Goal: Transaction & Acquisition: Purchase product/service

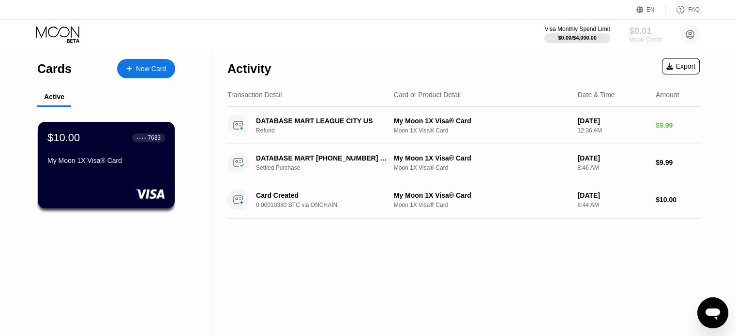
click at [642, 37] on div "Moon Credit" at bounding box center [645, 39] width 32 height 7
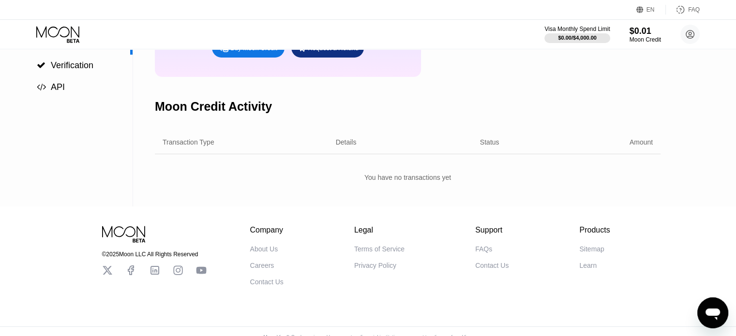
scroll to position [50, 0]
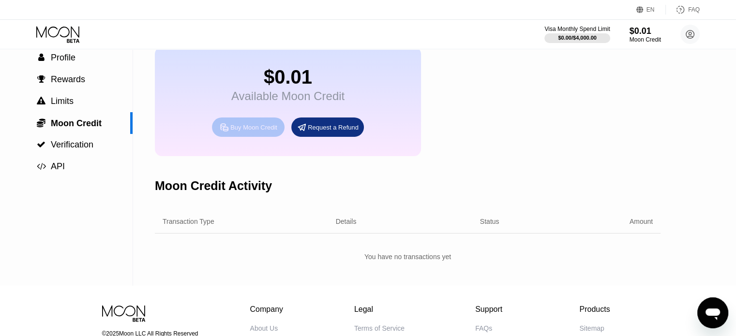
click at [246, 137] on div "Buy Moon Credit" at bounding box center [248, 127] width 73 height 19
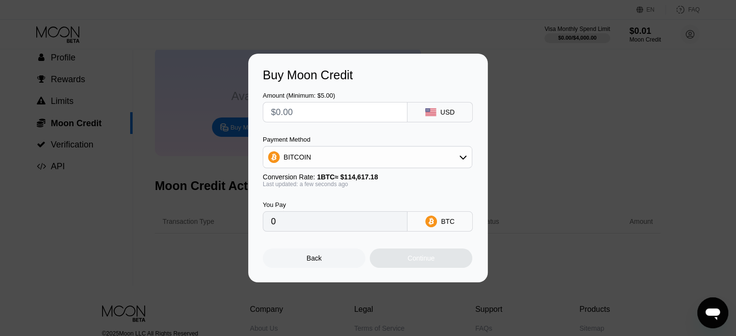
click at [315, 116] on input "text" at bounding box center [335, 112] width 128 height 19
type input "$7"
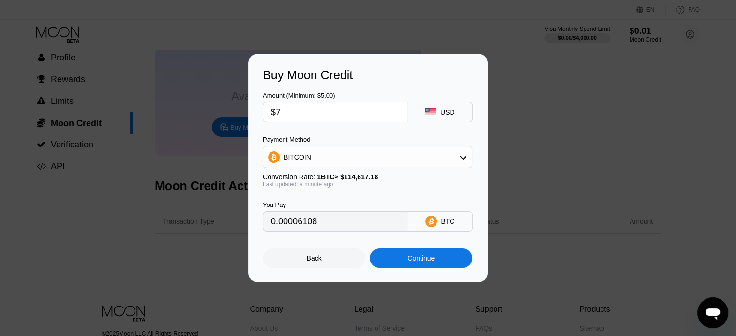
type input "0.00006108"
type input "$7"
type input "0.00006110"
click at [402, 263] on div "Continue" at bounding box center [420, 258] width 103 height 19
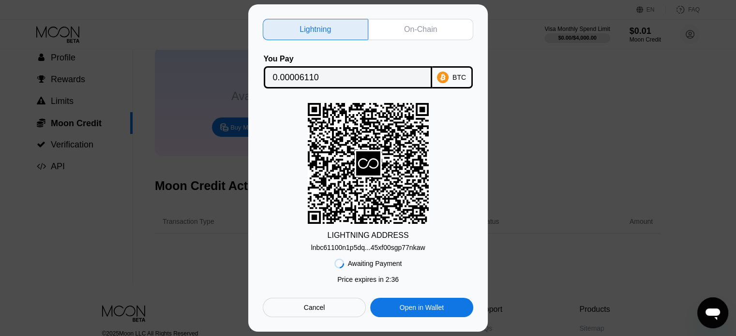
click at [418, 30] on div "On-Chain" at bounding box center [420, 30] width 33 height 10
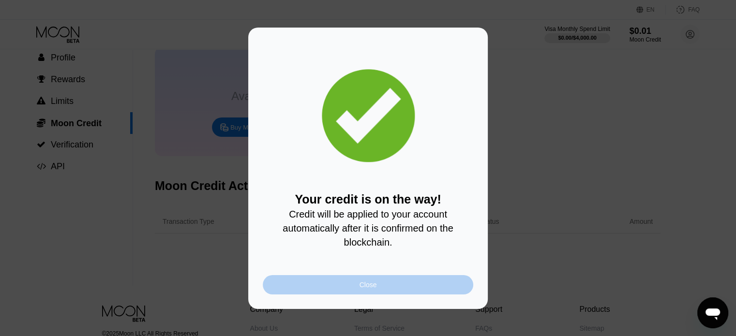
click at [379, 291] on div "Close" at bounding box center [368, 284] width 210 height 19
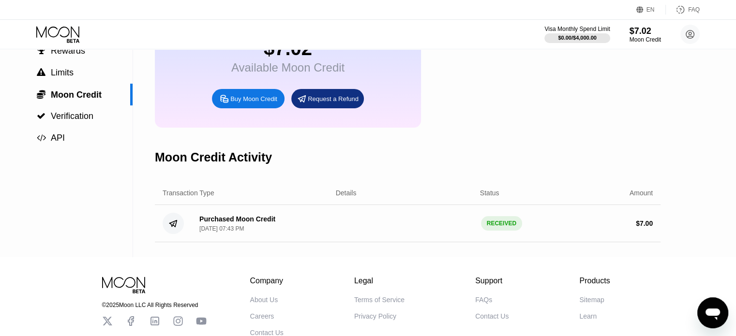
scroll to position [2, 0]
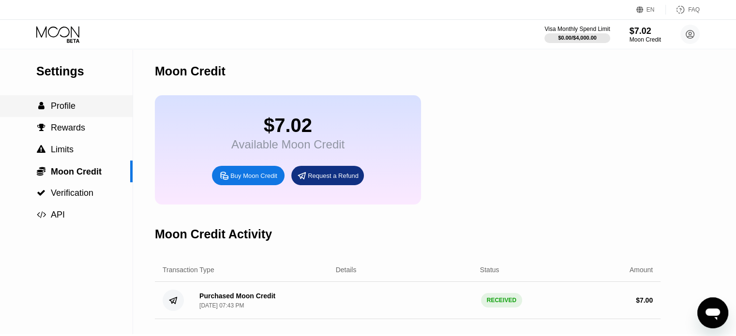
click at [61, 106] on span "Profile" at bounding box center [63, 106] width 25 height 10
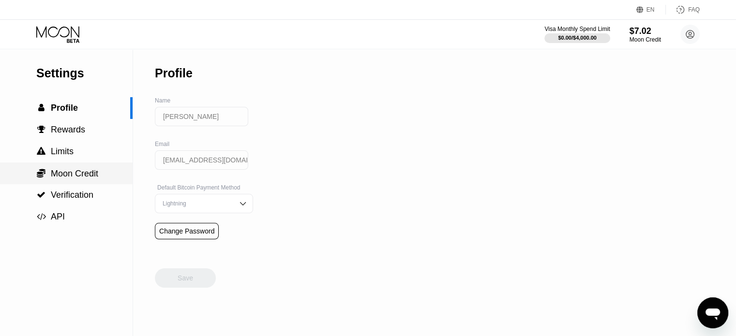
click at [74, 178] on span "Moon Credit" at bounding box center [74, 174] width 47 height 10
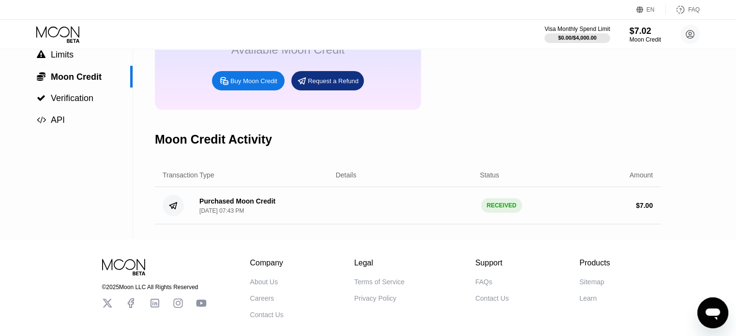
scroll to position [48, 0]
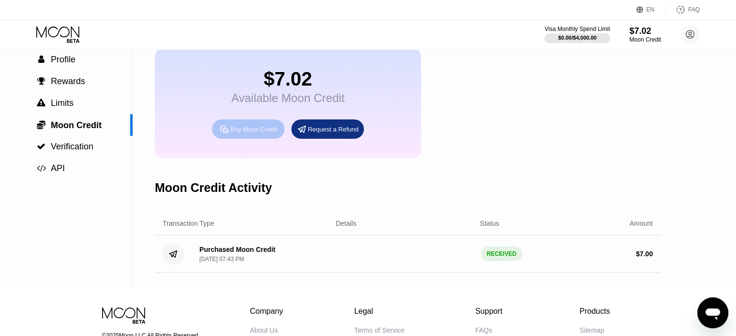
click at [238, 139] on div "Buy Moon Credit" at bounding box center [248, 128] width 73 height 19
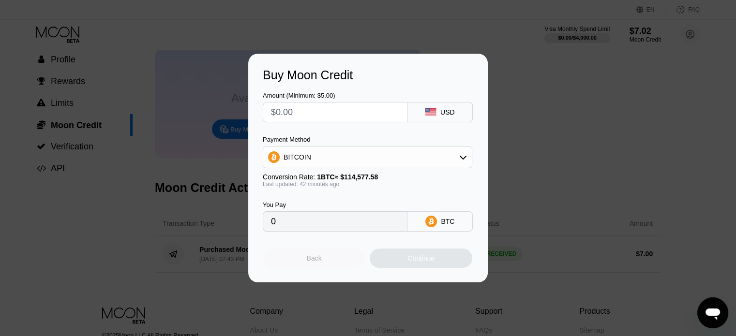
click at [315, 262] on div "Back" at bounding box center [314, 258] width 15 height 8
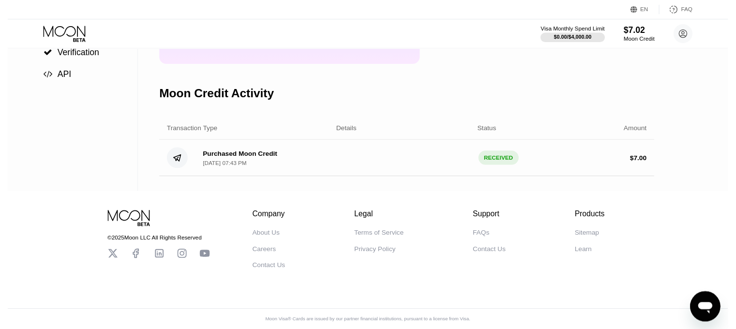
scroll to position [0, 0]
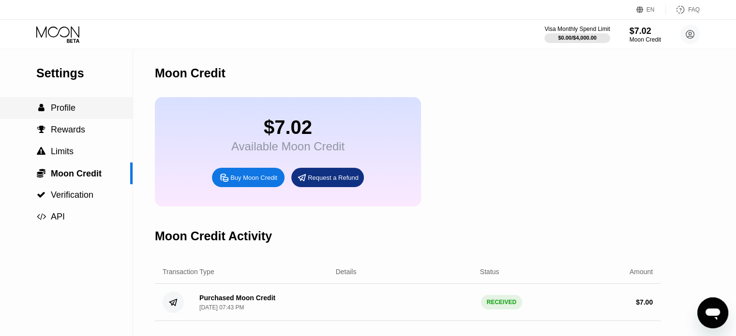
click at [74, 113] on span "Profile" at bounding box center [63, 108] width 25 height 10
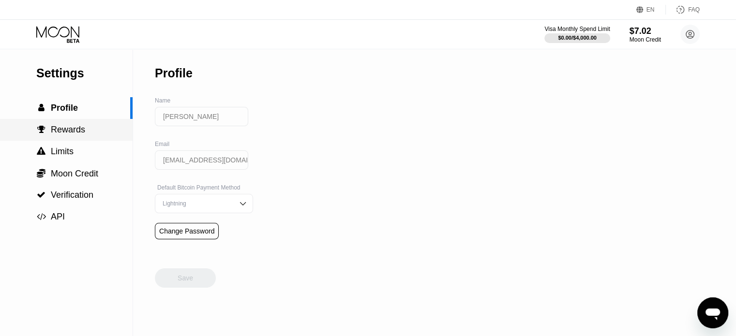
click at [66, 134] on span "Rewards" at bounding box center [68, 130] width 34 height 10
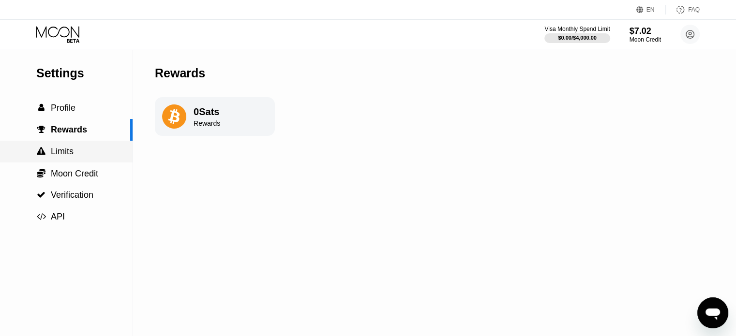
click at [66, 156] on span "Limits" at bounding box center [62, 152] width 23 height 10
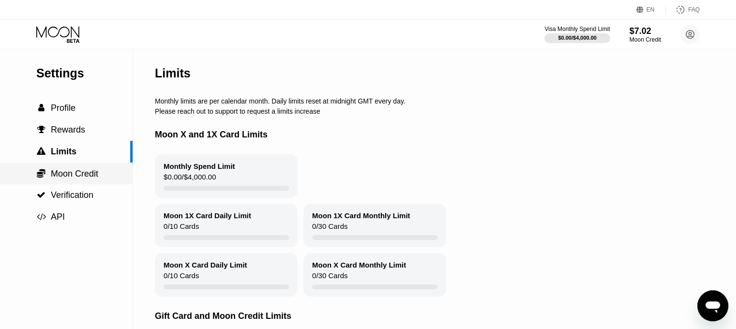
click at [79, 174] on span "Moon Credit" at bounding box center [74, 174] width 47 height 10
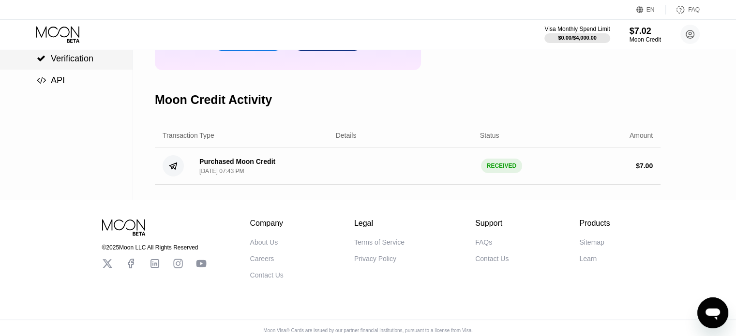
scroll to position [145, 0]
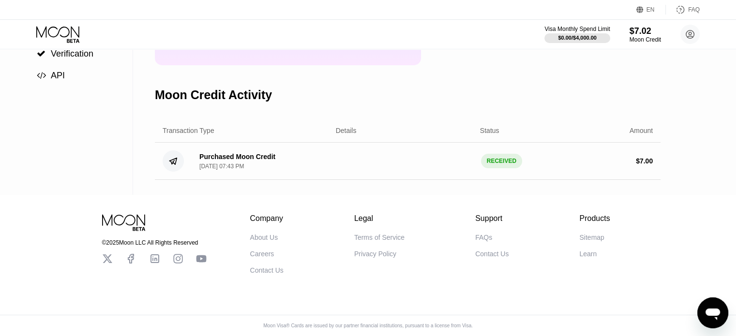
click at [228, 170] on div "[DATE] 07:43 PM" at bounding box center [221, 166] width 44 height 7
click at [546, 175] on div "Purchased Moon Credit Sep 21, 2025, 07:43 PM RECEIVED $ 7.00" at bounding box center [407, 161] width 505 height 37
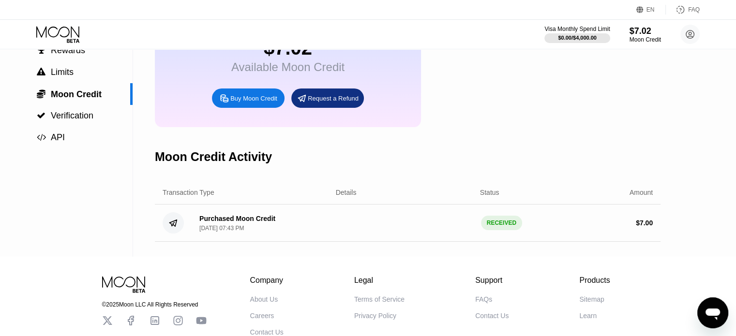
scroll to position [48, 0]
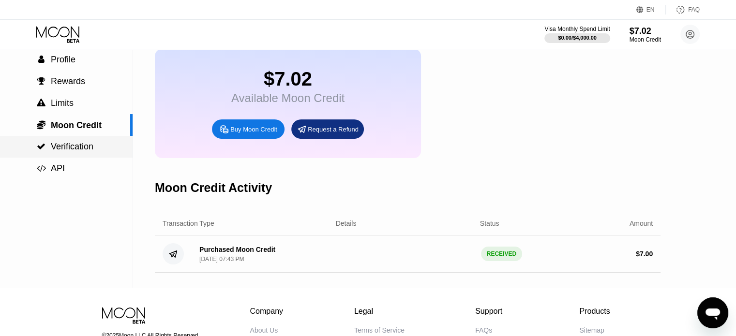
click at [74, 145] on span "Verification" at bounding box center [72, 147] width 43 height 10
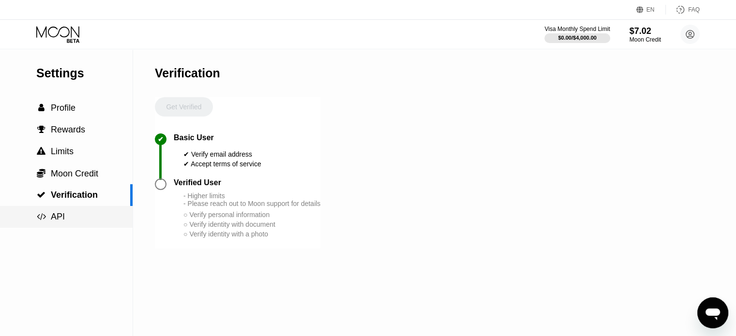
click at [57, 221] on span "API" at bounding box center [58, 217] width 14 height 10
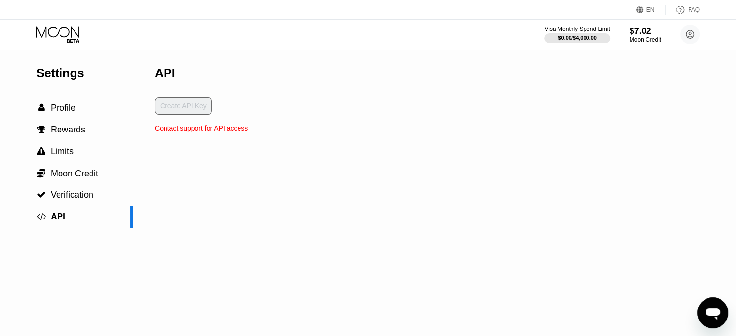
click at [68, 33] on icon at bounding box center [58, 34] width 45 height 17
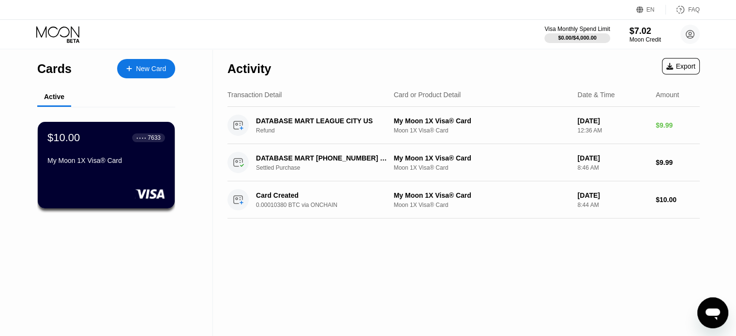
click at [149, 68] on div "New Card" at bounding box center [151, 69] width 30 height 8
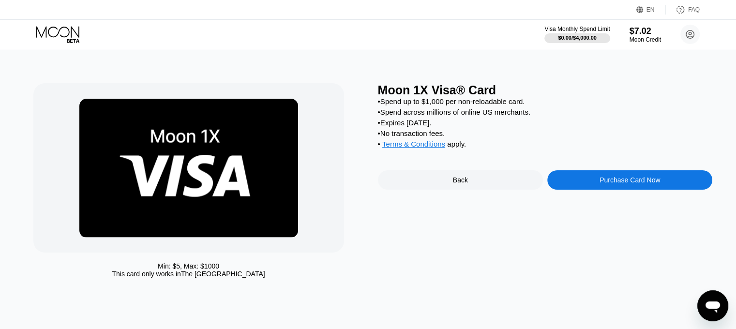
click at [635, 190] on div "Purchase Card Now" at bounding box center [629, 179] width 165 height 19
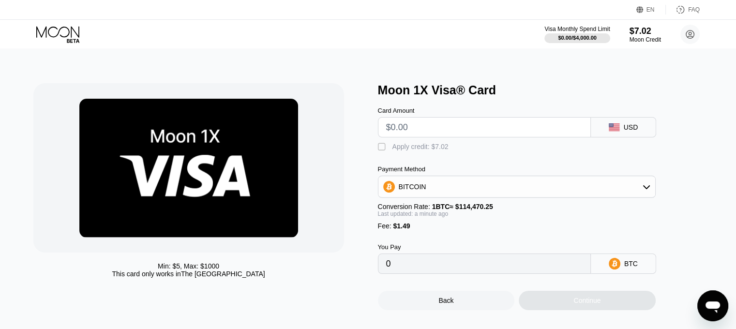
click at [460, 130] on input "text" at bounding box center [484, 127] width 196 height 19
type input "$7"
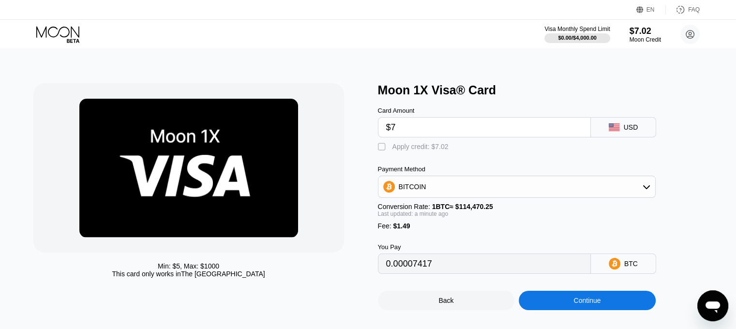
type input "0.00007417"
type input "$7"
click at [650, 194] on div "BITCOIN" at bounding box center [516, 186] width 277 height 19
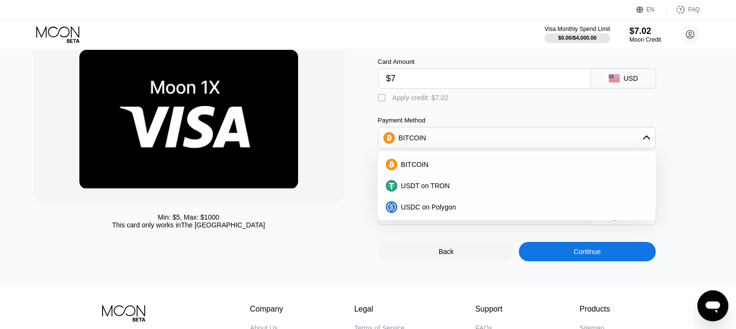
scroll to position [48, 0]
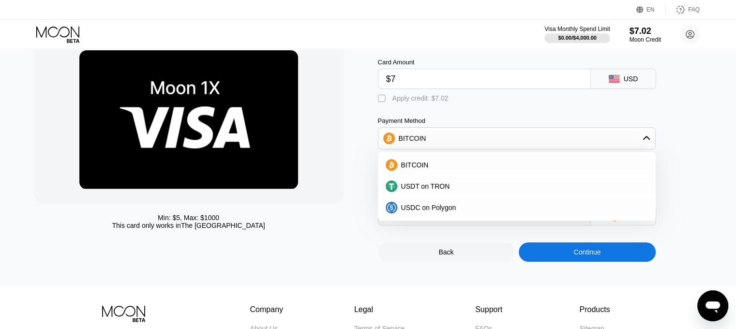
click at [706, 150] on div "Moon 1X Visa® Card Card Amount $7 USD  Apply credit: $7.02 Payment Method BITC…" at bounding box center [545, 148] width 335 height 227
click at [647, 142] on icon at bounding box center [646, 138] width 8 height 8
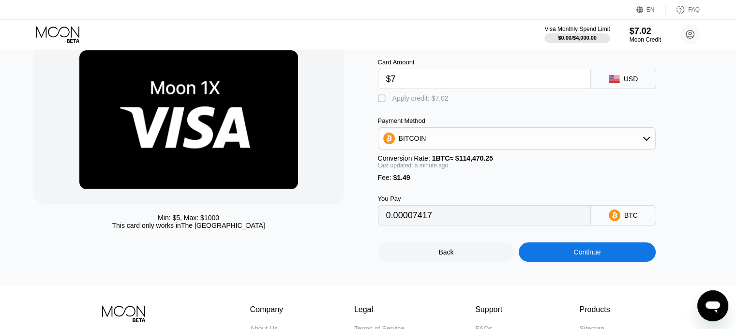
click at [378, 102] on div "" at bounding box center [383, 99] width 10 height 10
type input "0.00001284"
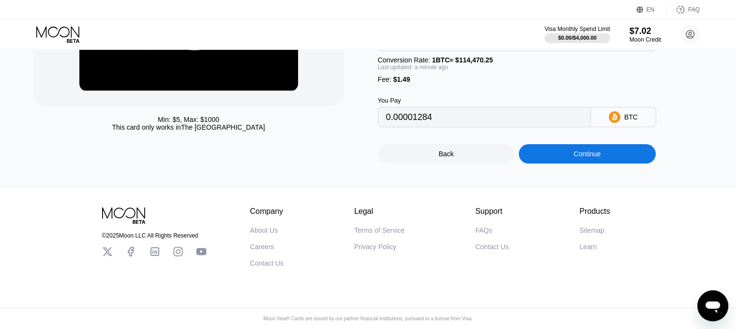
scroll to position [65, 0]
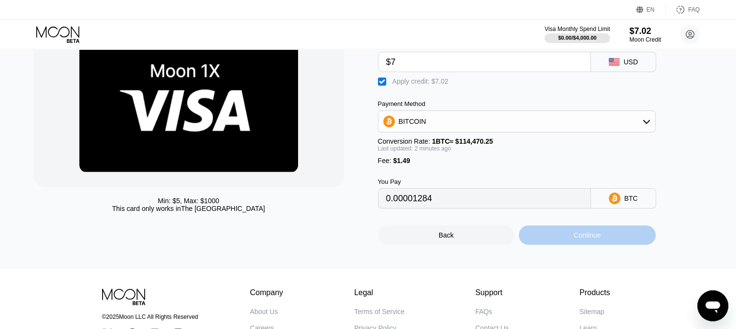
drag, startPoint x: 605, startPoint y: 244, endPoint x: 644, endPoint y: 182, distance: 73.0
click at [670, 203] on div "Card Amount $7 USD  Apply credit: $7.02 Payment Method BITCOIN Conversion Rate…" at bounding box center [532, 138] width 309 height 213
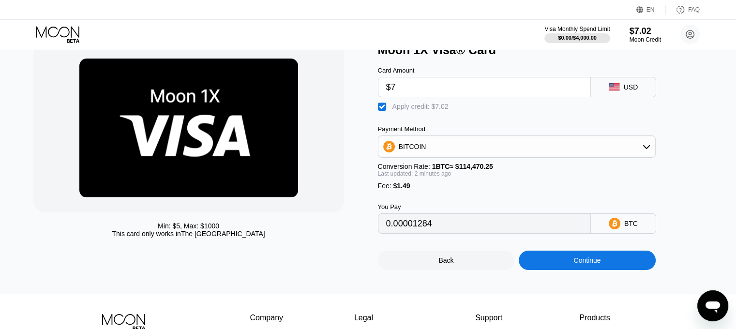
scroll to position [48, 0]
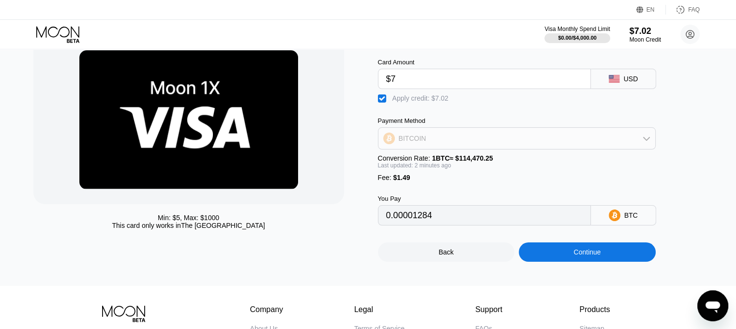
click at [642, 142] on icon at bounding box center [646, 138] width 8 height 8
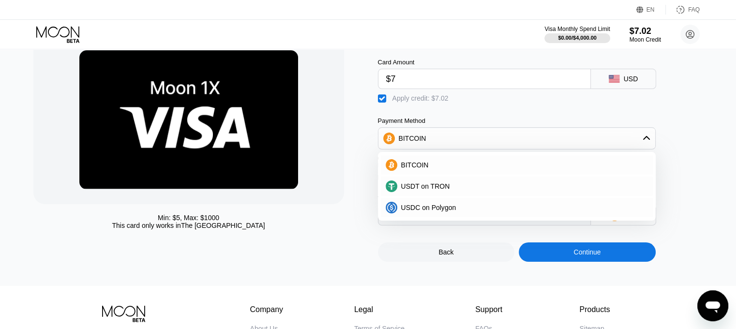
drag, startPoint x: 708, startPoint y: 132, endPoint x: 689, endPoint y: 180, distance: 52.4
click at [708, 132] on div "Moon 1X Visa® Card Card Amount $7 USD  Apply credit: $7.02 Payment Method BITC…" at bounding box center [545, 148] width 335 height 227
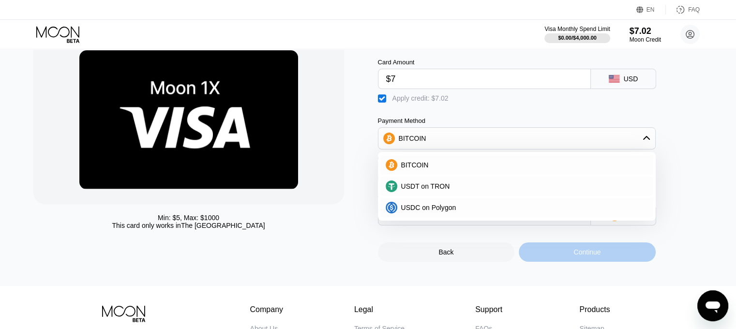
click at [635, 251] on div "Continue" at bounding box center [586, 251] width 137 height 19
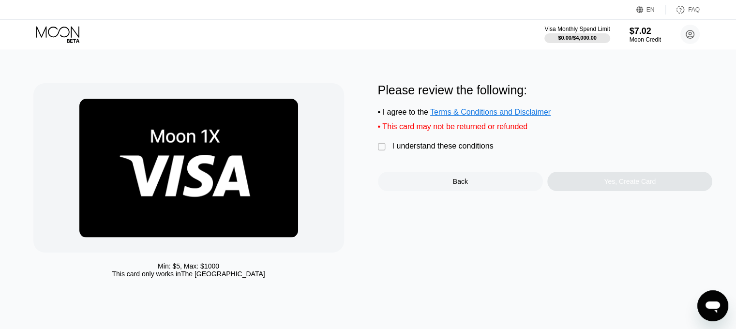
click at [381, 152] on div "" at bounding box center [383, 147] width 10 height 10
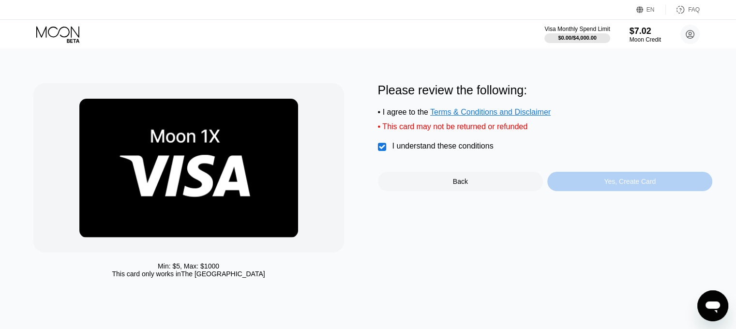
click at [613, 185] on div "Yes, Create Card" at bounding box center [630, 181] width 52 height 8
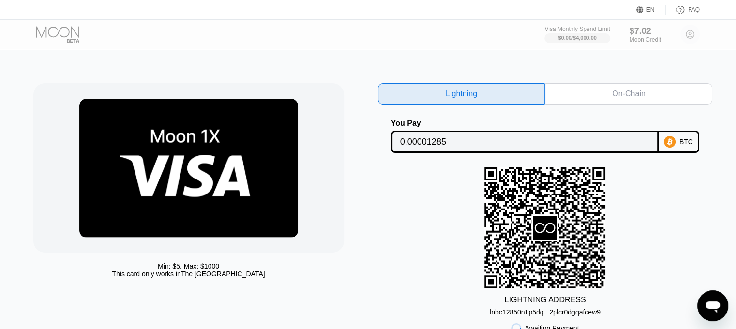
click at [631, 44] on div "Visa Monthly Spend Limit $0.00 / $4,000.00 $7.02 Moon Credit [PERSON_NAME] [EMA…" at bounding box center [368, 34] width 736 height 29
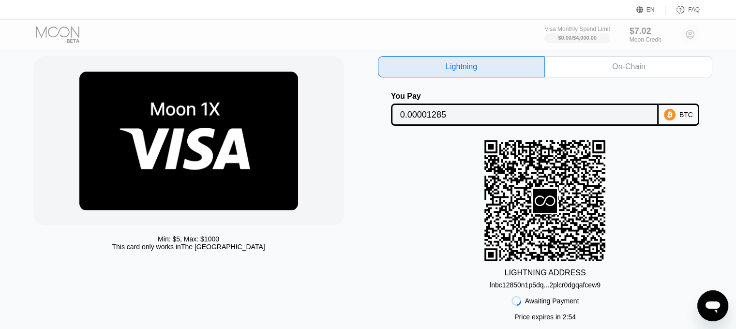
scroll to position [97, 0]
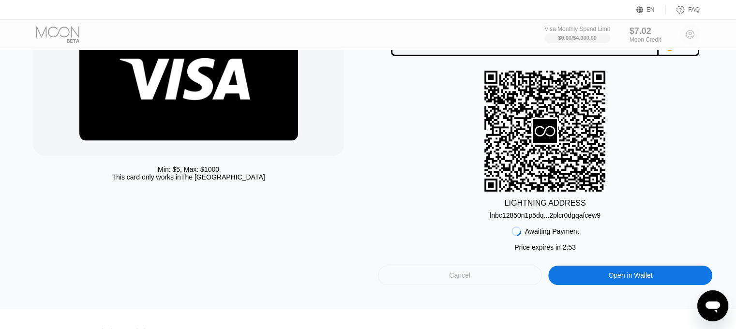
click at [485, 280] on div "Cancel" at bounding box center [460, 274] width 164 height 19
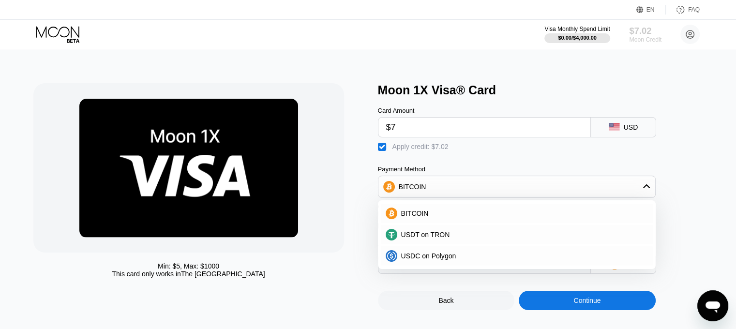
click at [645, 38] on div "Moon Credit" at bounding box center [645, 39] width 32 height 7
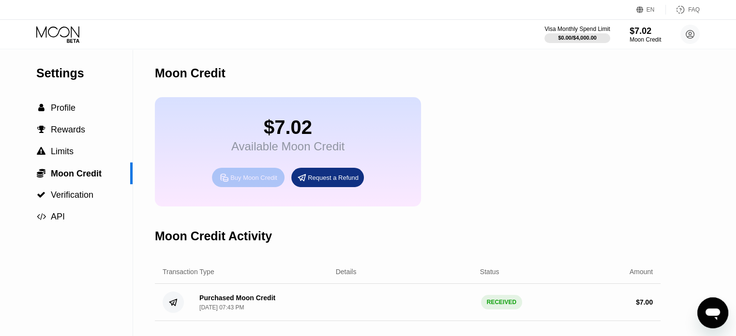
click at [232, 182] on div "Buy Moon Credit" at bounding box center [253, 178] width 47 height 8
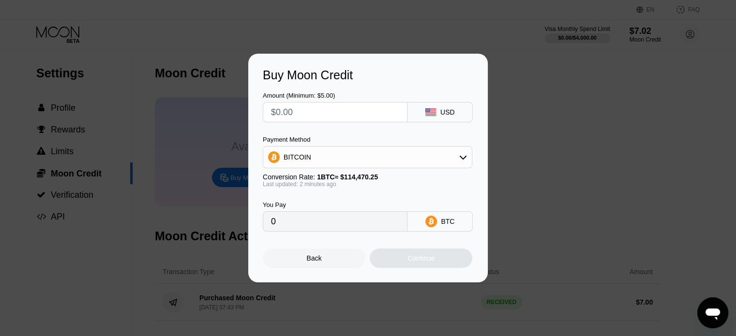
click at [329, 262] on div "Back" at bounding box center [314, 258] width 103 height 19
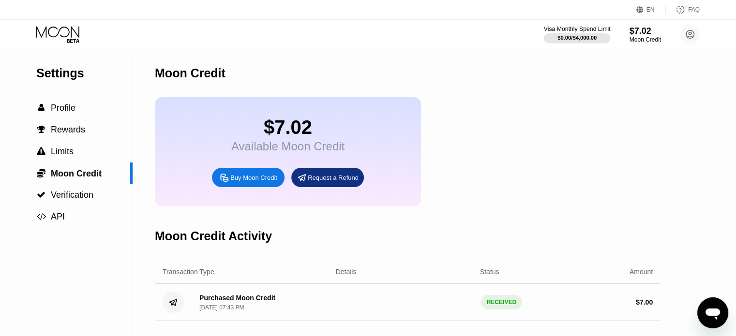
click at [584, 33] on div at bounding box center [577, 38] width 67 height 10
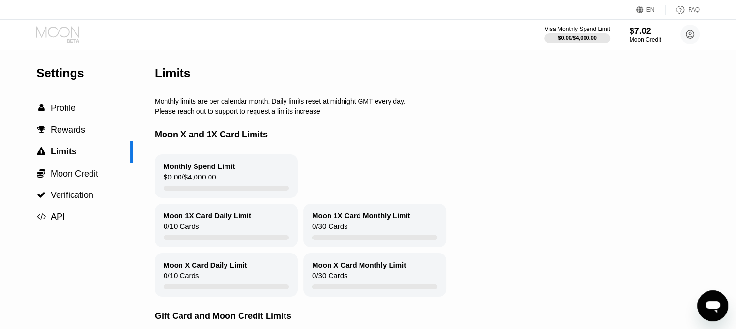
click at [60, 32] on icon at bounding box center [58, 34] width 45 height 17
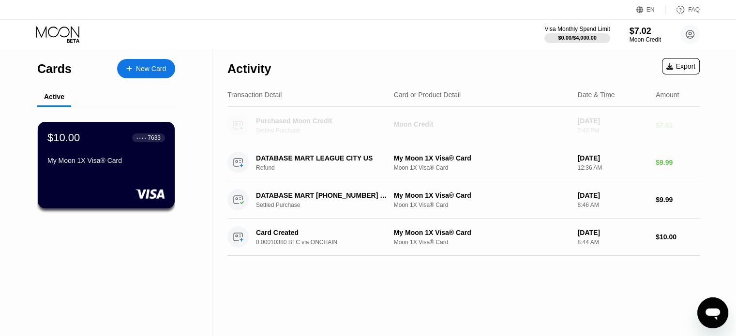
click at [420, 127] on div "Moon Credit" at bounding box center [482, 124] width 176 height 8
click at [293, 122] on div "Purchased Moon Credit" at bounding box center [322, 121] width 133 height 8
click at [272, 133] on div "Settled Purchase" at bounding box center [327, 130] width 143 height 7
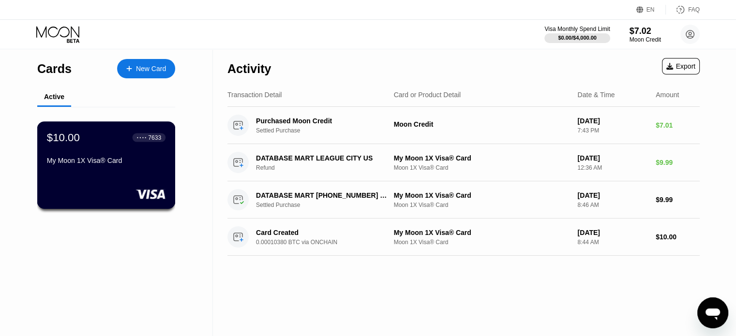
click at [141, 163] on div "My Moon 1X Visa® Card" at bounding box center [106, 161] width 118 height 8
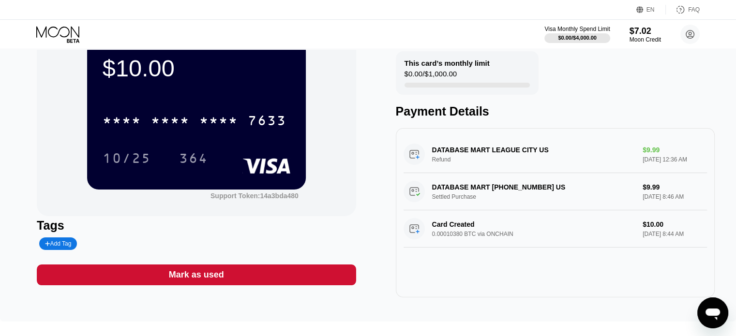
scroll to position [48, 0]
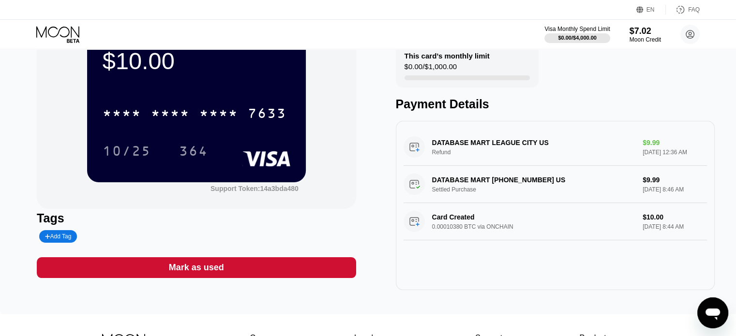
click at [211, 265] on div "Mark as used" at bounding box center [196, 267] width 55 height 11
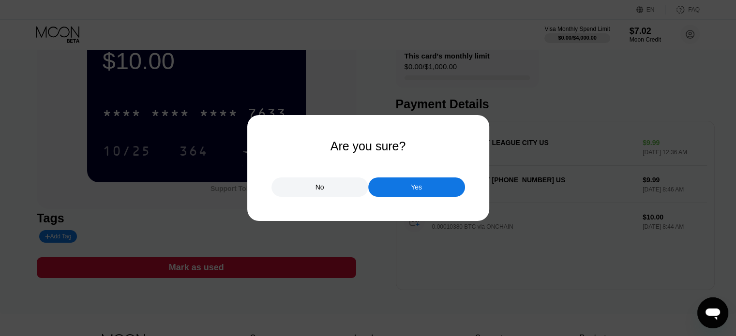
click at [413, 187] on div "Yes" at bounding box center [416, 187] width 11 height 9
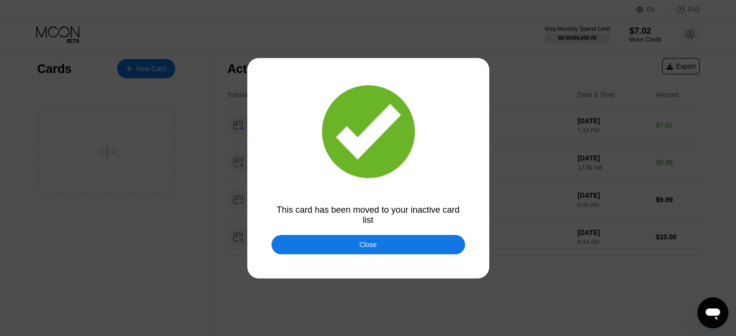
click at [366, 249] on div "Close" at bounding box center [367, 245] width 17 height 8
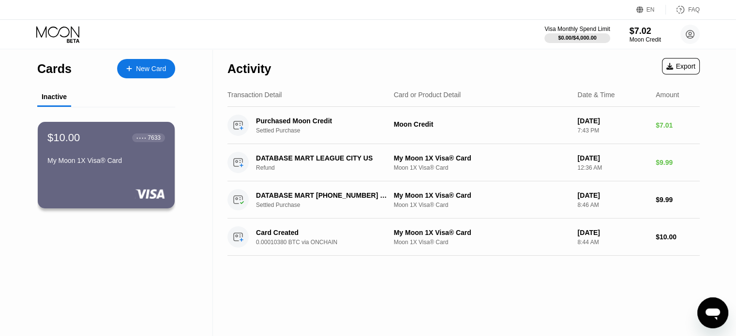
click at [146, 73] on div "New Card" at bounding box center [151, 69] width 30 height 8
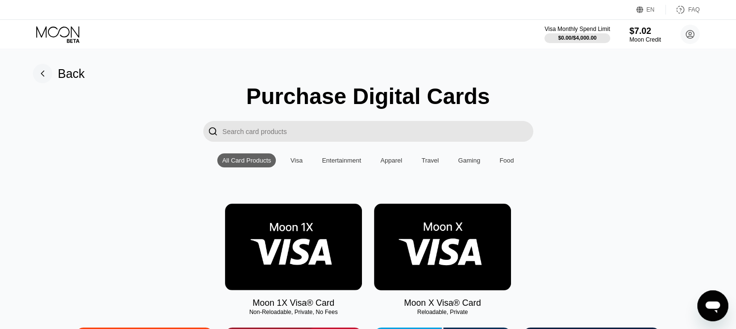
click at [302, 164] on div "Visa" at bounding box center [296, 160] width 12 height 7
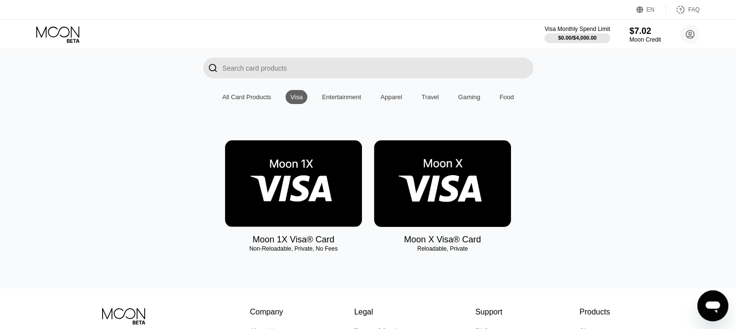
scroll to position [48, 0]
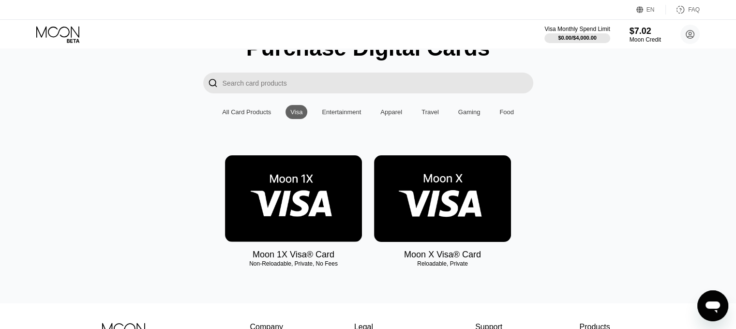
click at [475, 206] on img at bounding box center [442, 198] width 137 height 87
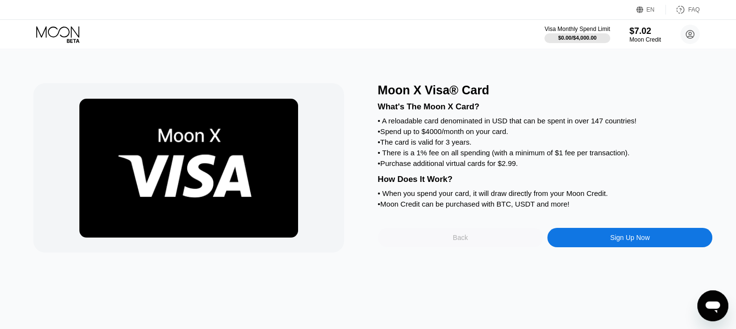
click at [462, 241] on div "Back" at bounding box center [460, 238] width 15 height 8
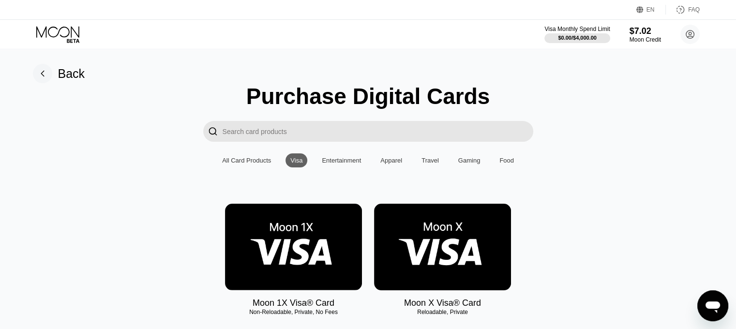
click at [342, 161] on div "Entertainment" at bounding box center [341, 160] width 39 height 7
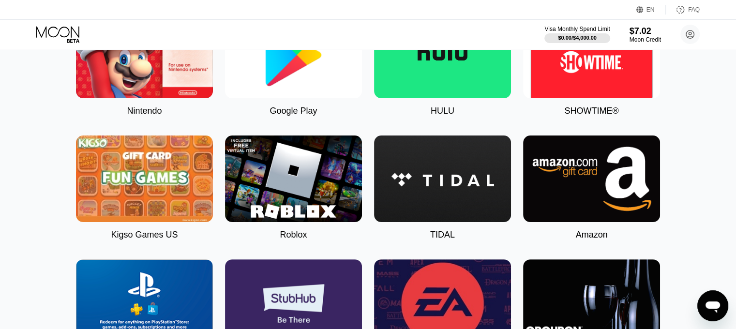
scroll to position [213, 0]
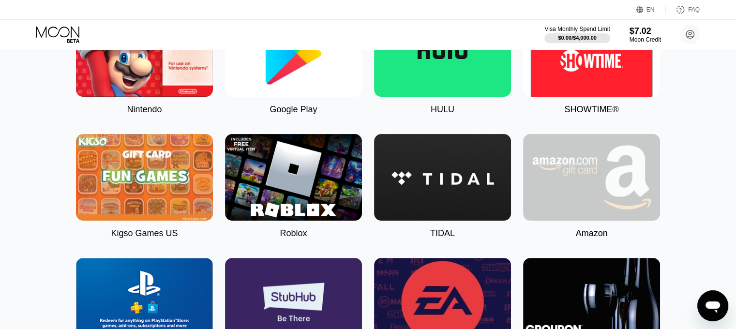
click at [599, 194] on img at bounding box center [591, 177] width 137 height 87
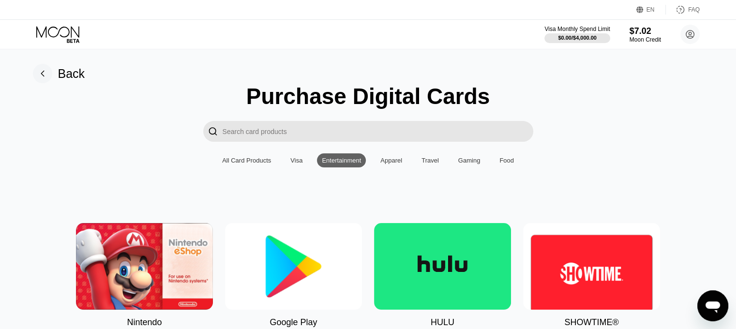
type input "0"
click at [389, 167] on div "Apparel" at bounding box center [390, 160] width 31 height 14
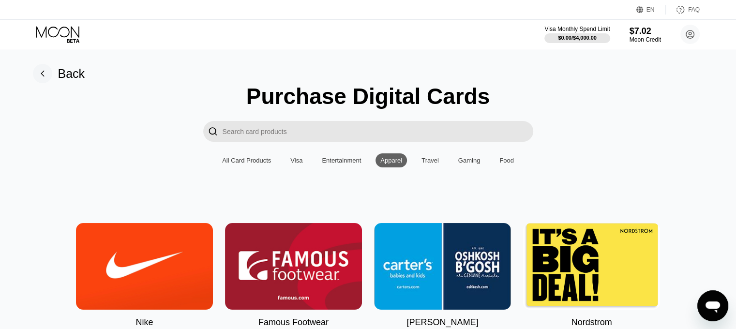
click at [290, 162] on div "Visa" at bounding box center [296, 160] width 22 height 14
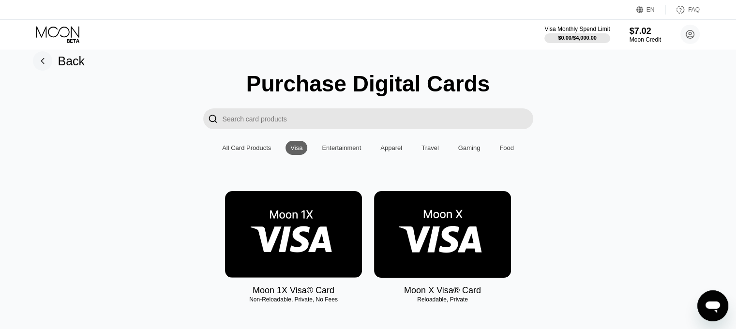
scroll to position [48, 0]
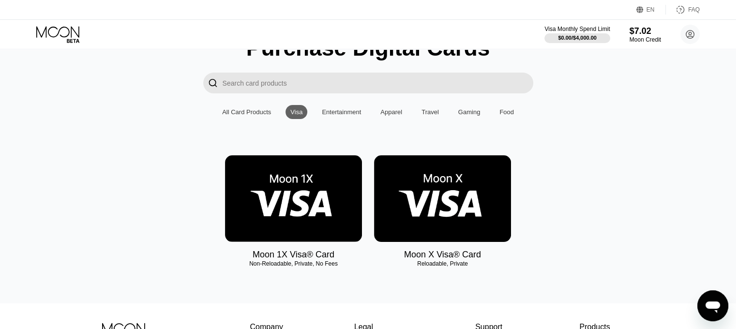
click at [306, 179] on img at bounding box center [293, 198] width 137 height 87
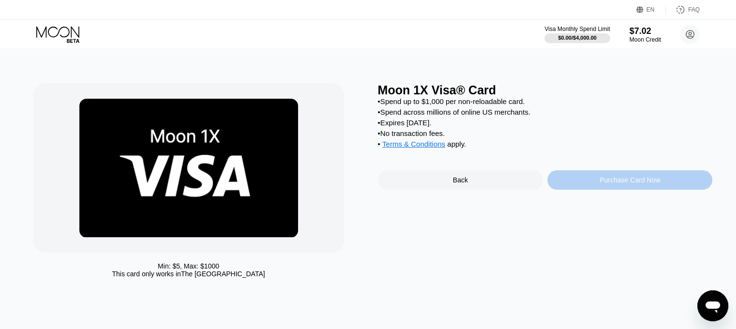
click at [604, 184] on div "Purchase Card Now" at bounding box center [629, 180] width 60 height 8
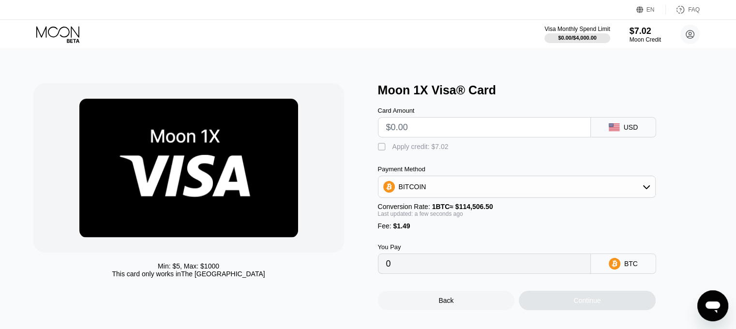
click at [381, 150] on div "" at bounding box center [383, 147] width 10 height 10
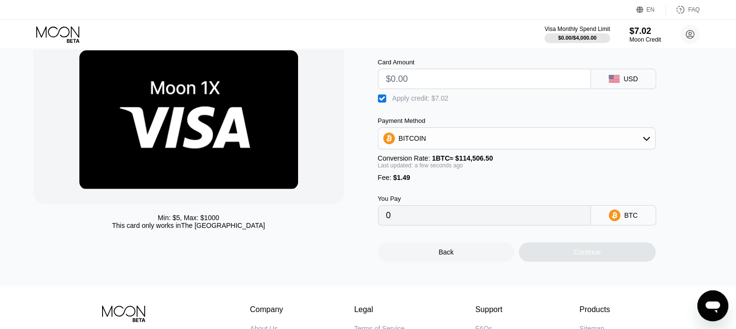
click at [424, 80] on input "text" at bounding box center [484, 78] width 196 height 19
type input "$6"
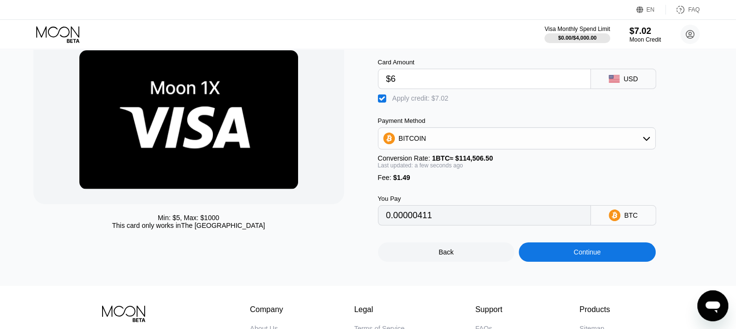
type input "0.00000411"
type input "0"
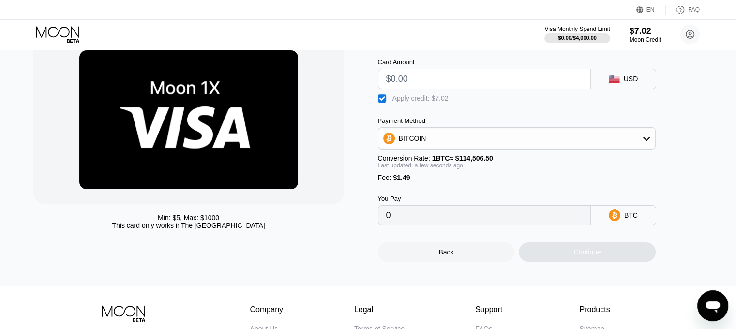
type input "$7"
type input "0.00001284"
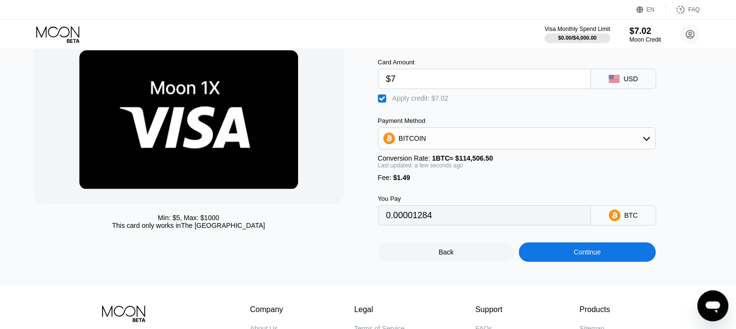
type input "$7"
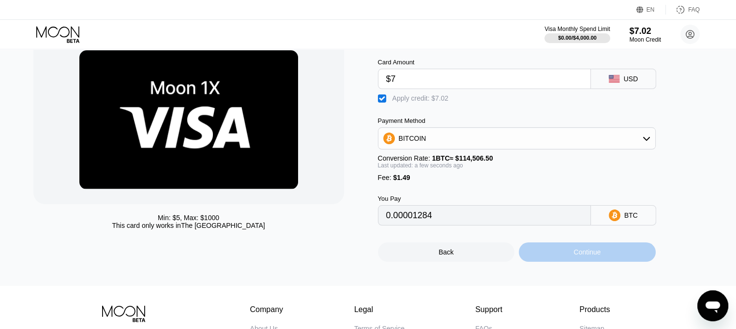
click at [586, 256] on div "Continue" at bounding box center [586, 252] width 27 height 8
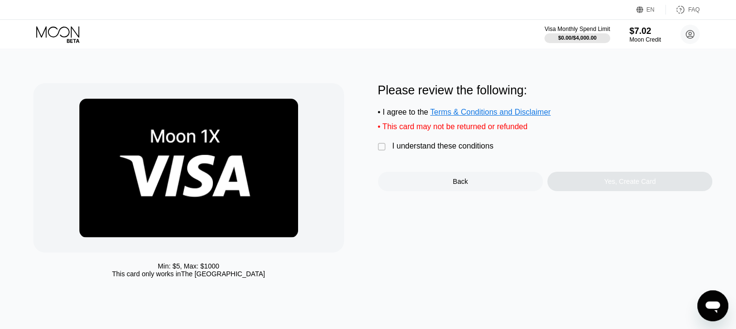
click at [378, 152] on div "" at bounding box center [383, 147] width 10 height 10
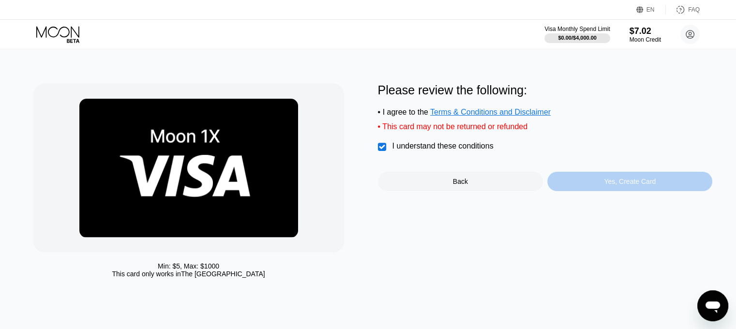
click at [610, 185] on div "Yes, Create Card" at bounding box center [630, 181] width 52 height 8
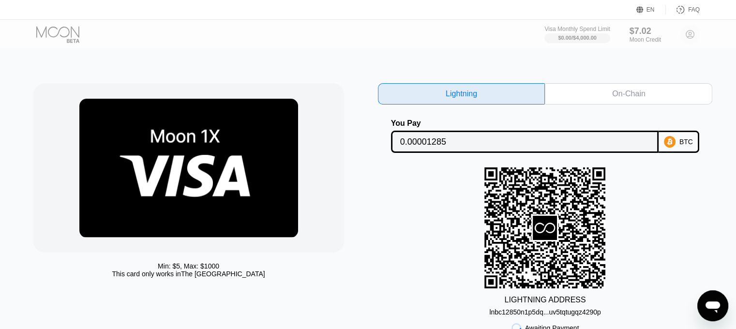
click at [629, 94] on div "On-Chain" at bounding box center [628, 94] width 33 height 10
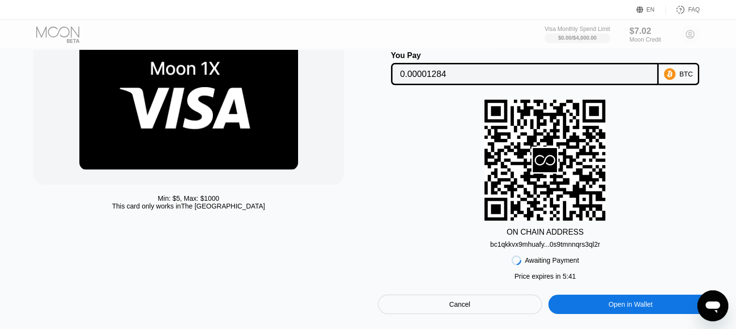
scroll to position [145, 0]
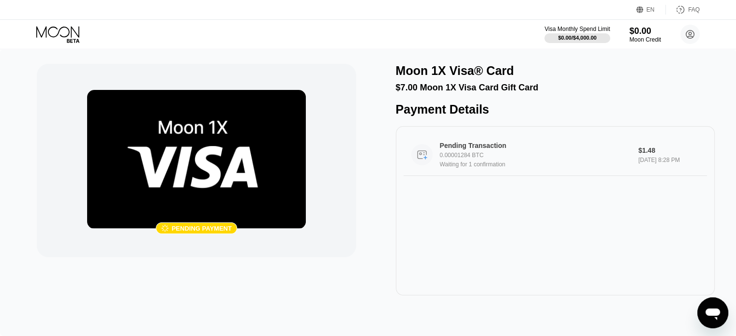
click at [507, 159] on div "0.00001284 BTC" at bounding box center [538, 155] width 197 height 7
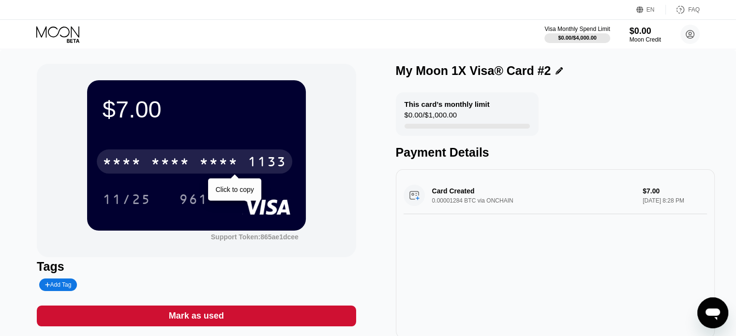
click at [191, 164] on div "* * * * * * * * * * * * 1133" at bounding box center [194, 161] width 195 height 24
click at [235, 165] on div "2859" at bounding box center [218, 162] width 39 height 15
click at [269, 162] on div "1133" at bounding box center [267, 162] width 39 height 15
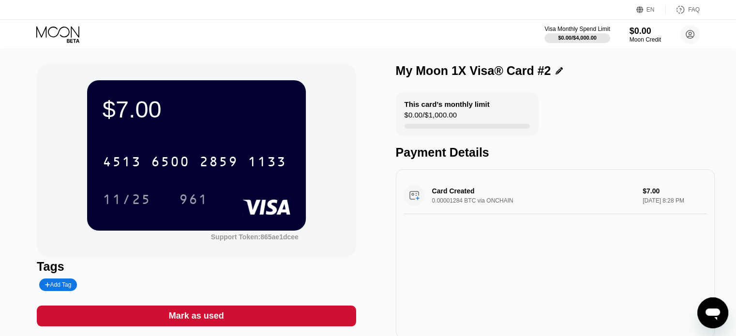
click at [74, 32] on icon at bounding box center [58, 34] width 45 height 17
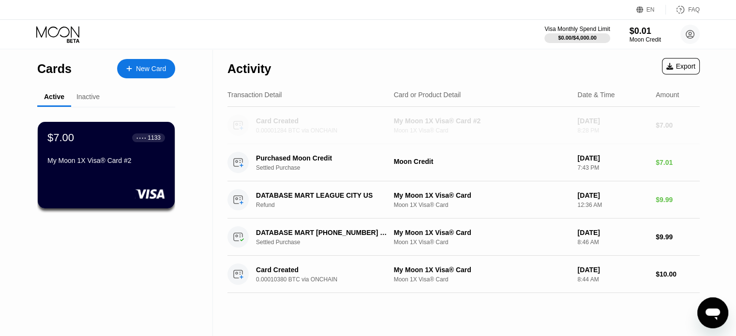
click at [410, 131] on div "Moon 1X Visa® Card" at bounding box center [482, 130] width 176 height 7
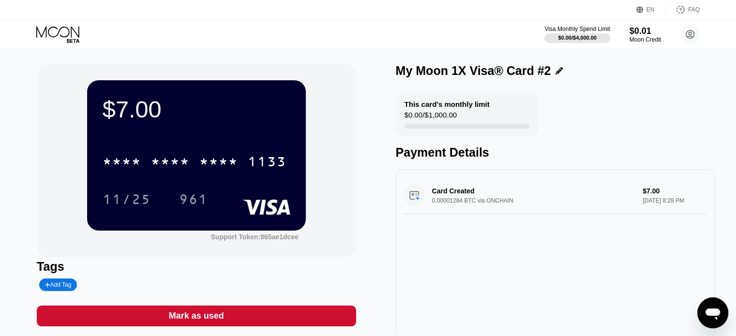
click at [488, 202] on div "Card Created 0.00001284 BTC via ONCHAIN $7.00 Sep 21, 2025 8:28 PM" at bounding box center [554, 195] width 303 height 37
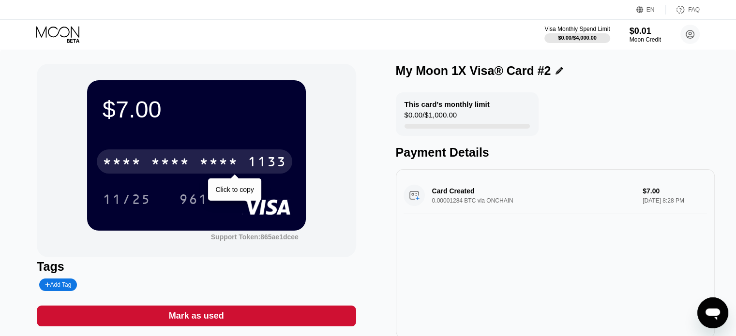
click at [216, 164] on div "* * * *" at bounding box center [218, 162] width 39 height 15
